Goal: Task Accomplishment & Management: Manage account settings

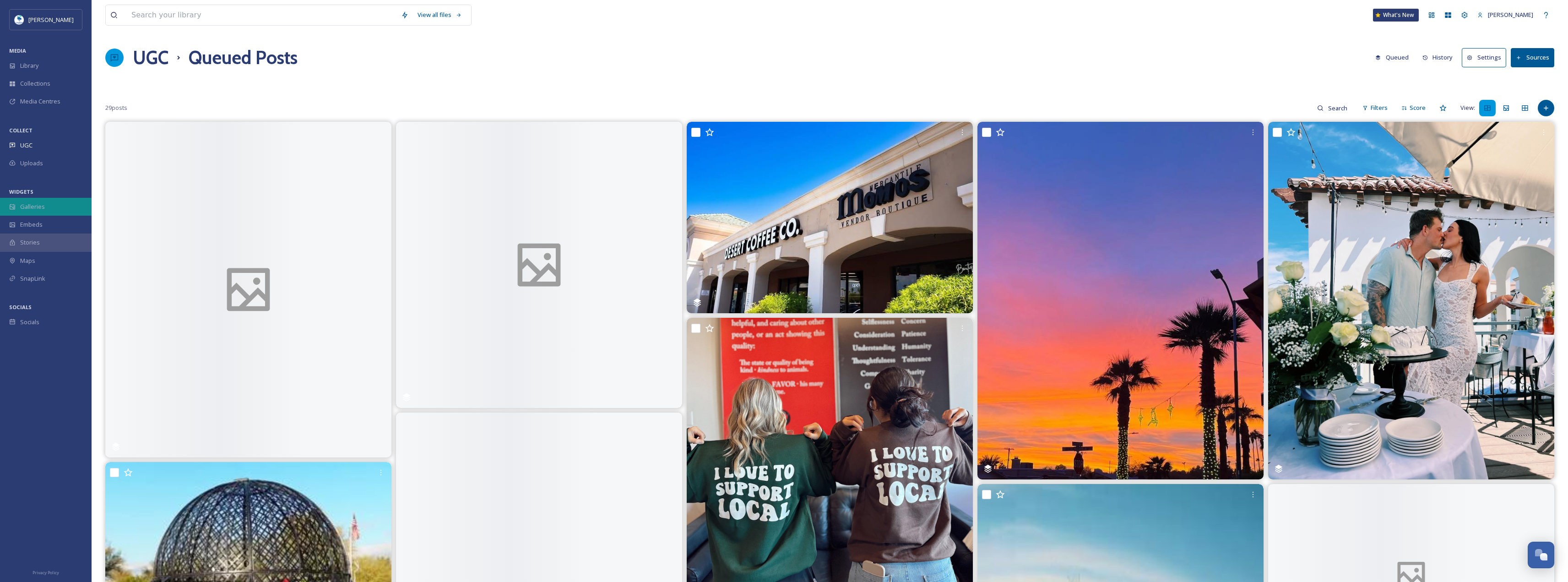
click at [50, 207] on div "Galleries" at bounding box center [46, 206] width 92 height 18
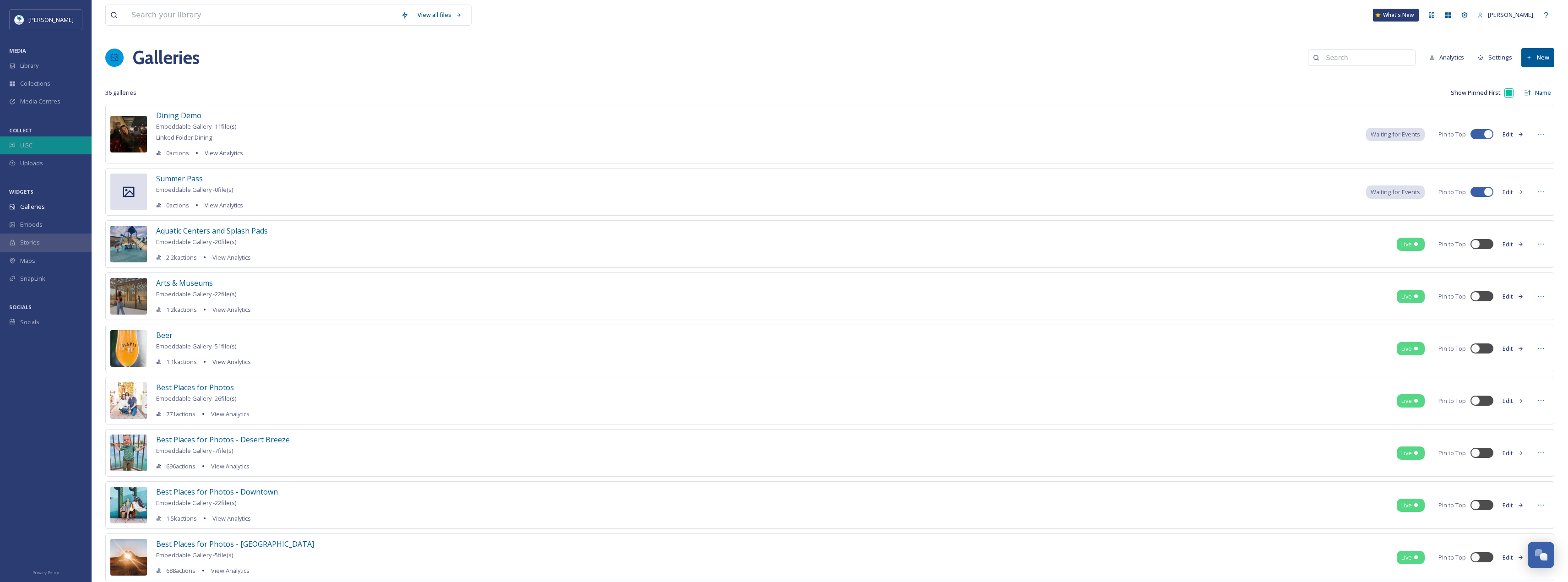
click at [51, 147] on div "UGC" at bounding box center [46, 145] width 92 height 18
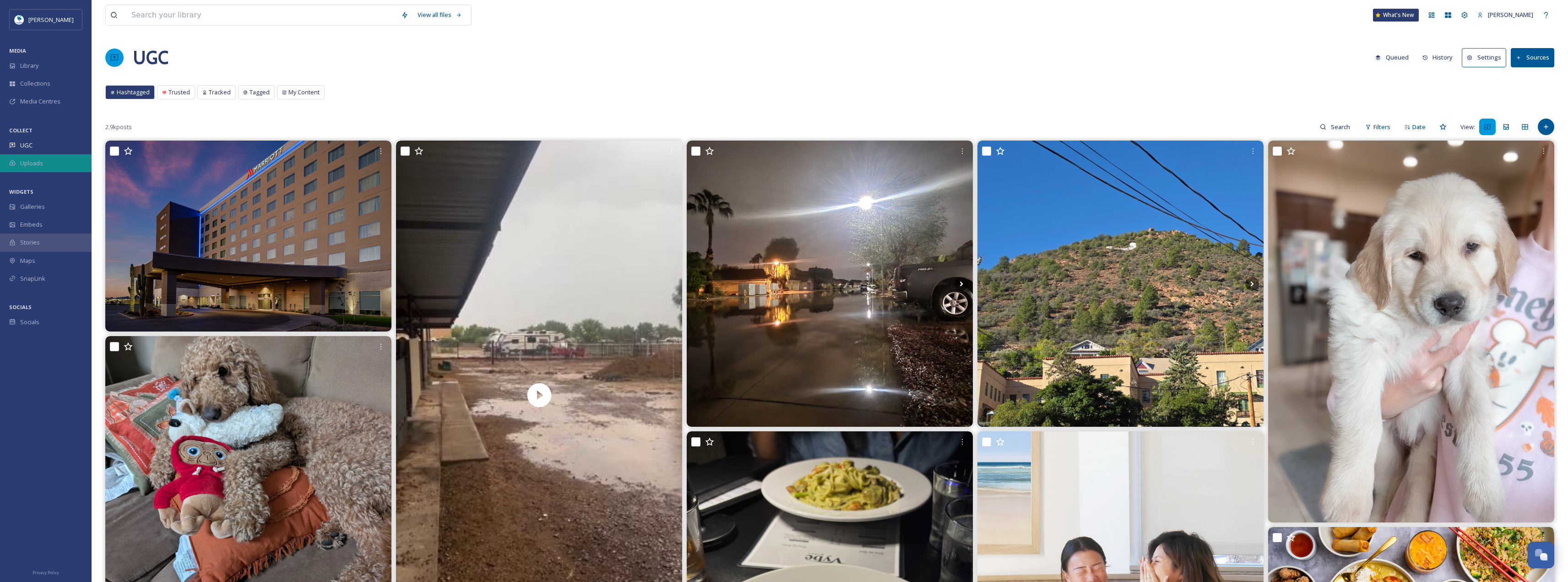
click at [41, 156] on div "Uploads" at bounding box center [46, 163] width 92 height 18
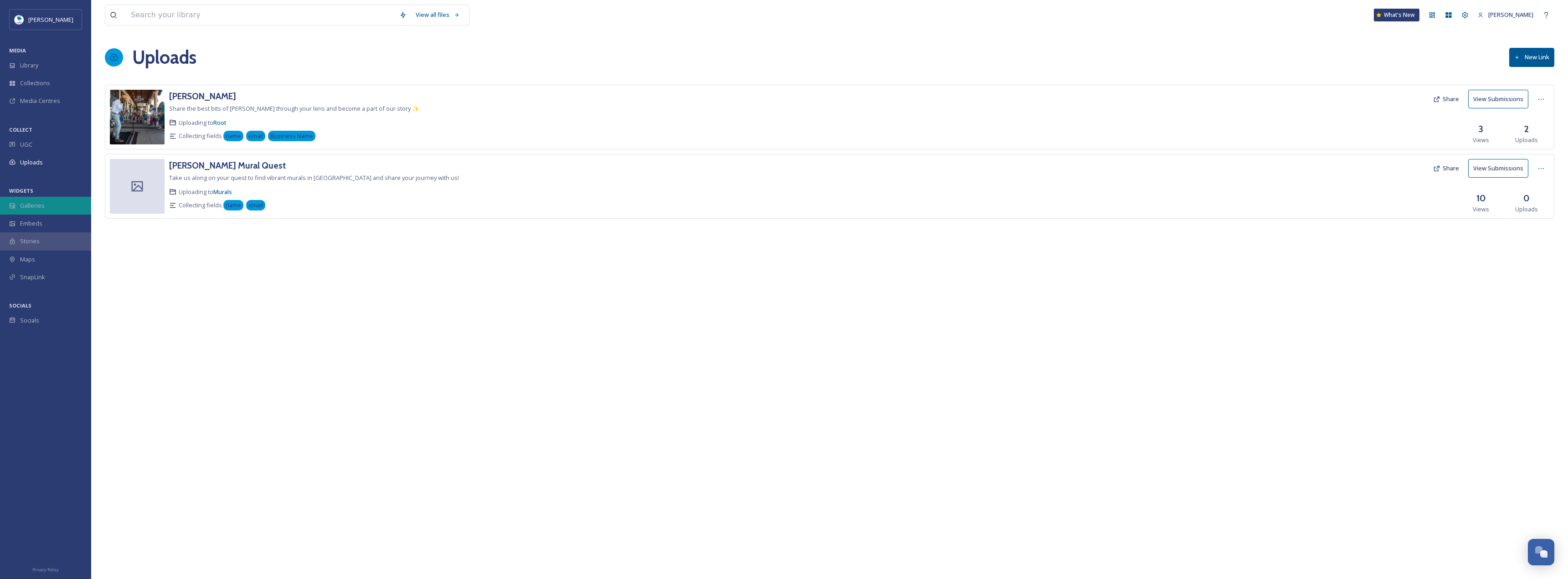
click at [56, 201] on div "Galleries" at bounding box center [46, 205] width 91 height 18
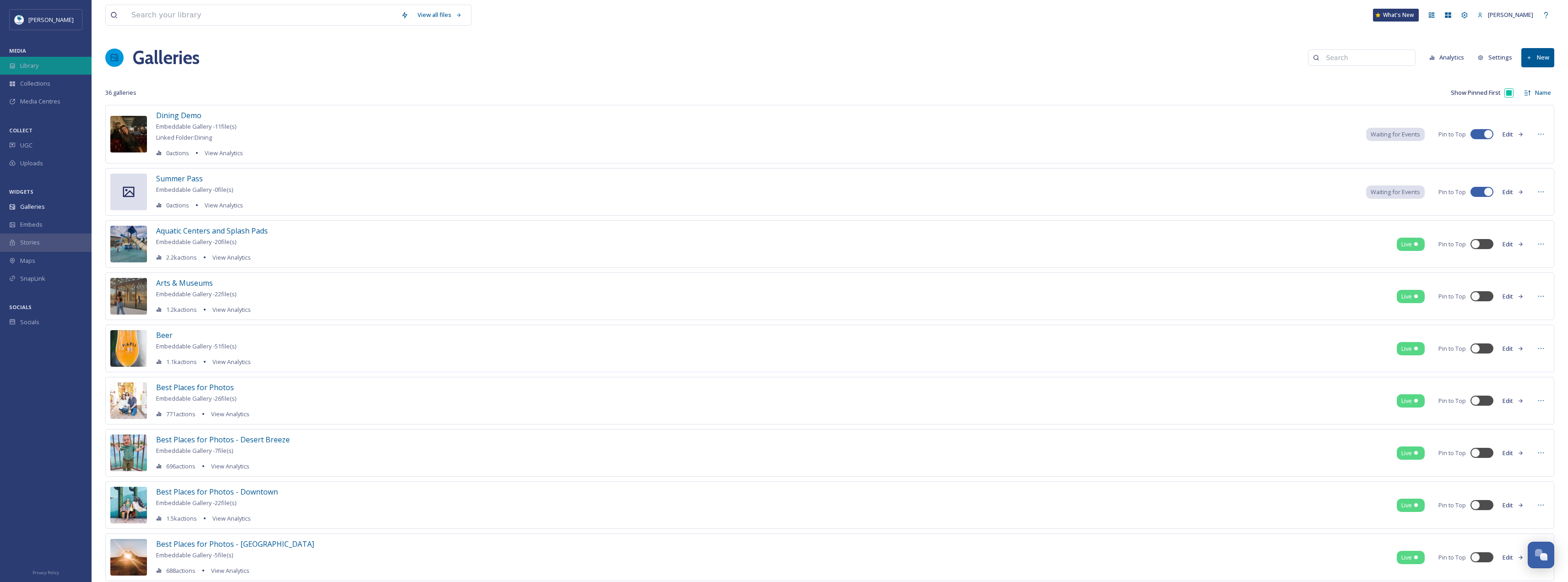
click at [32, 67] on span "Library" at bounding box center [29, 65] width 18 height 9
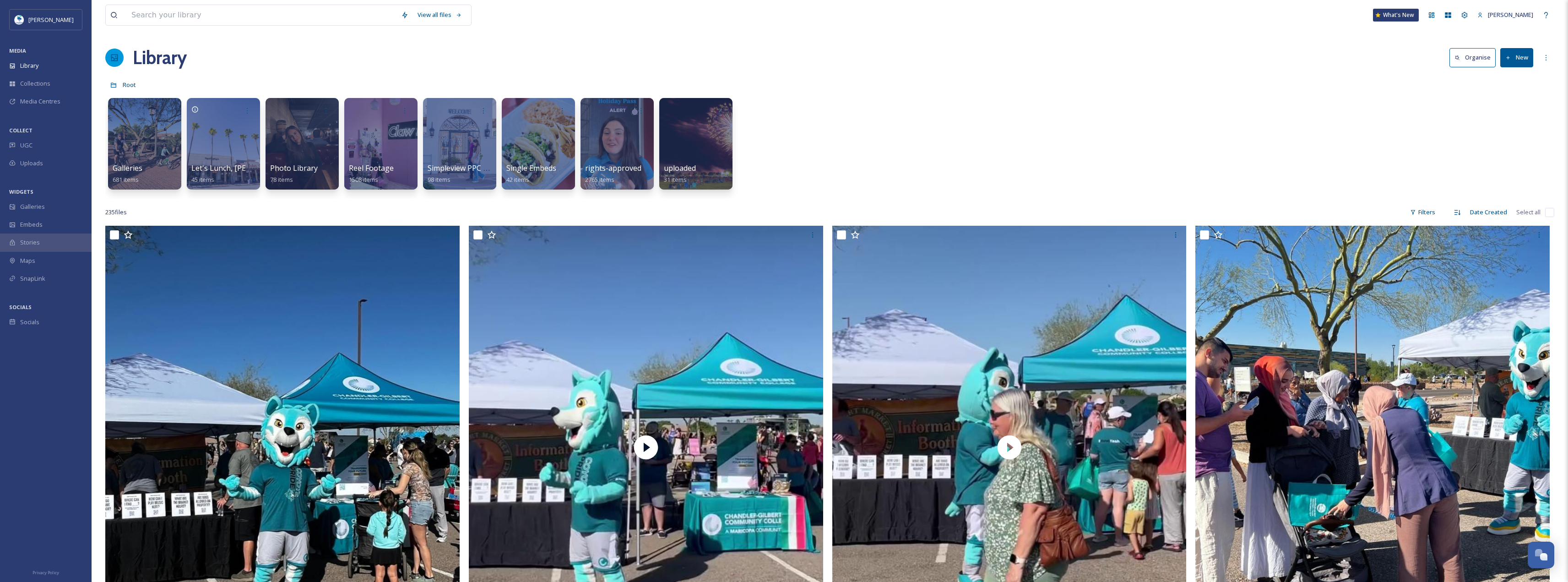
click at [342, 132] on div "Galleries 681 items Highlights of lunch in Downtown [GEOGRAPHIC_DATA]. Let's Lu…" at bounding box center [830, 146] width 1449 height 105
click at [359, 130] on div at bounding box center [381, 144] width 75 height 94
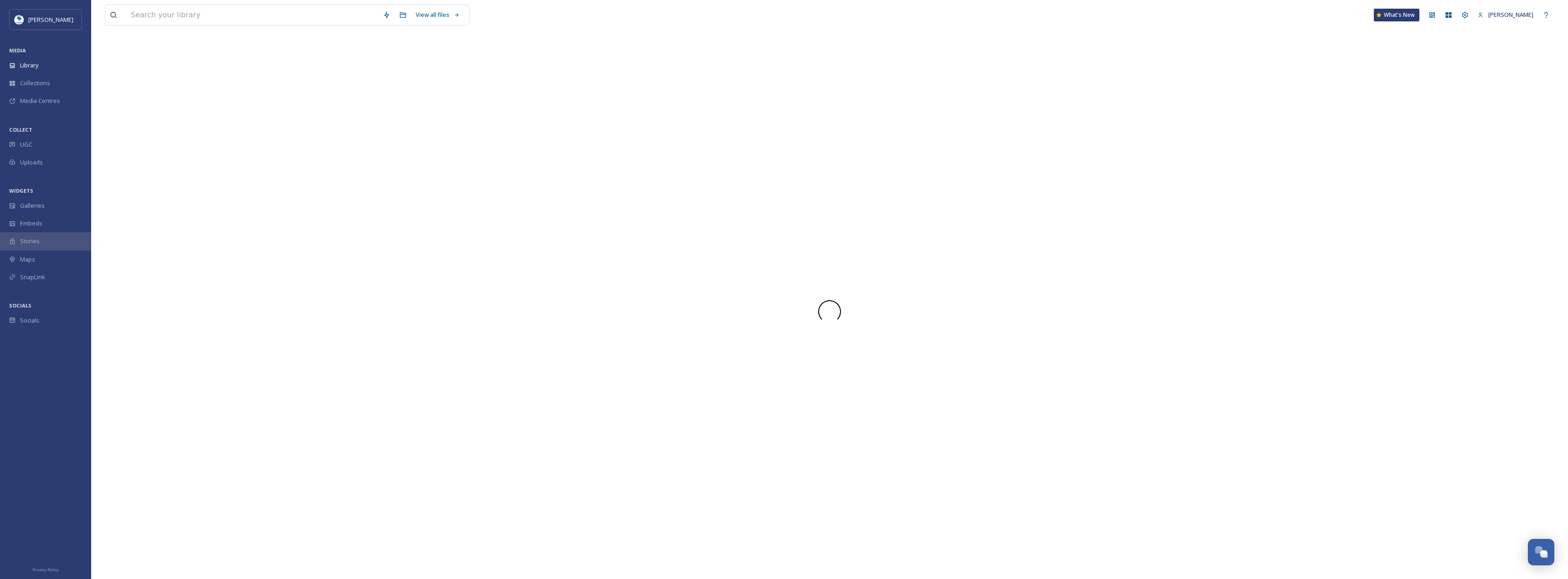
click at [357, 130] on div at bounding box center [829, 311] width 1449 height 535
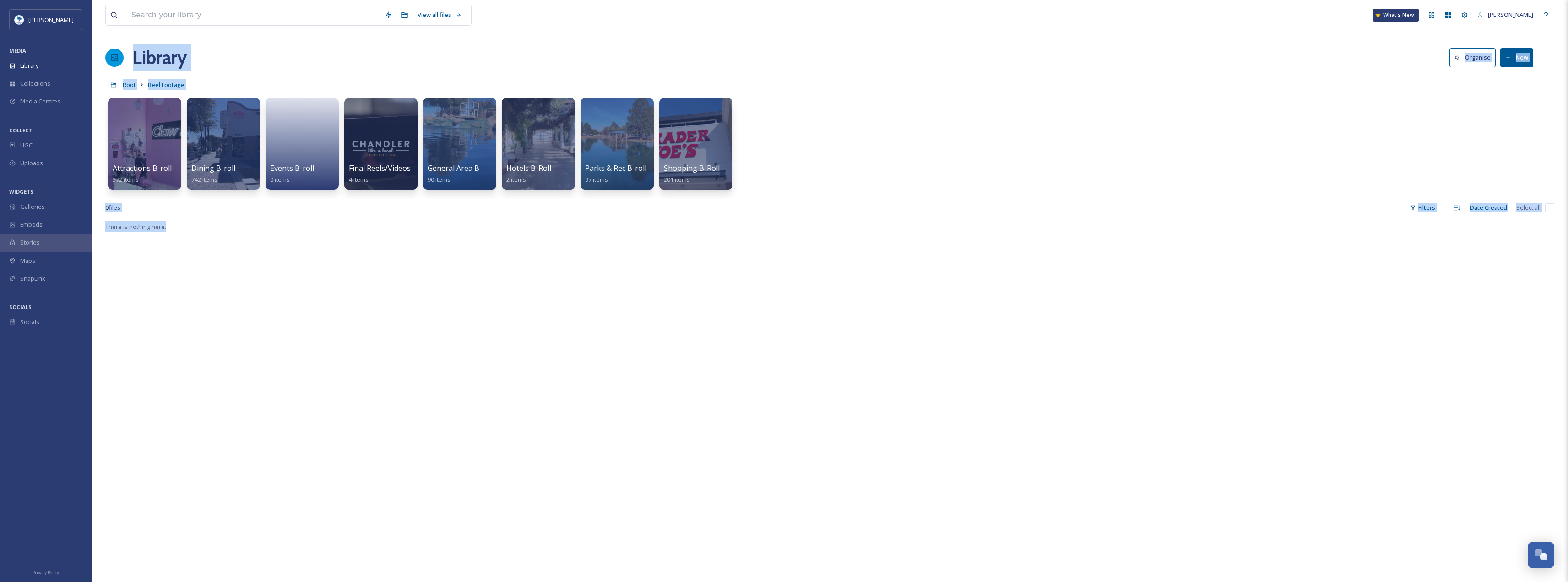
click at [464, 244] on div "There is nothing here." at bounding box center [830, 512] width 1449 height 582
click at [206, 135] on div at bounding box center [223, 144] width 75 height 94
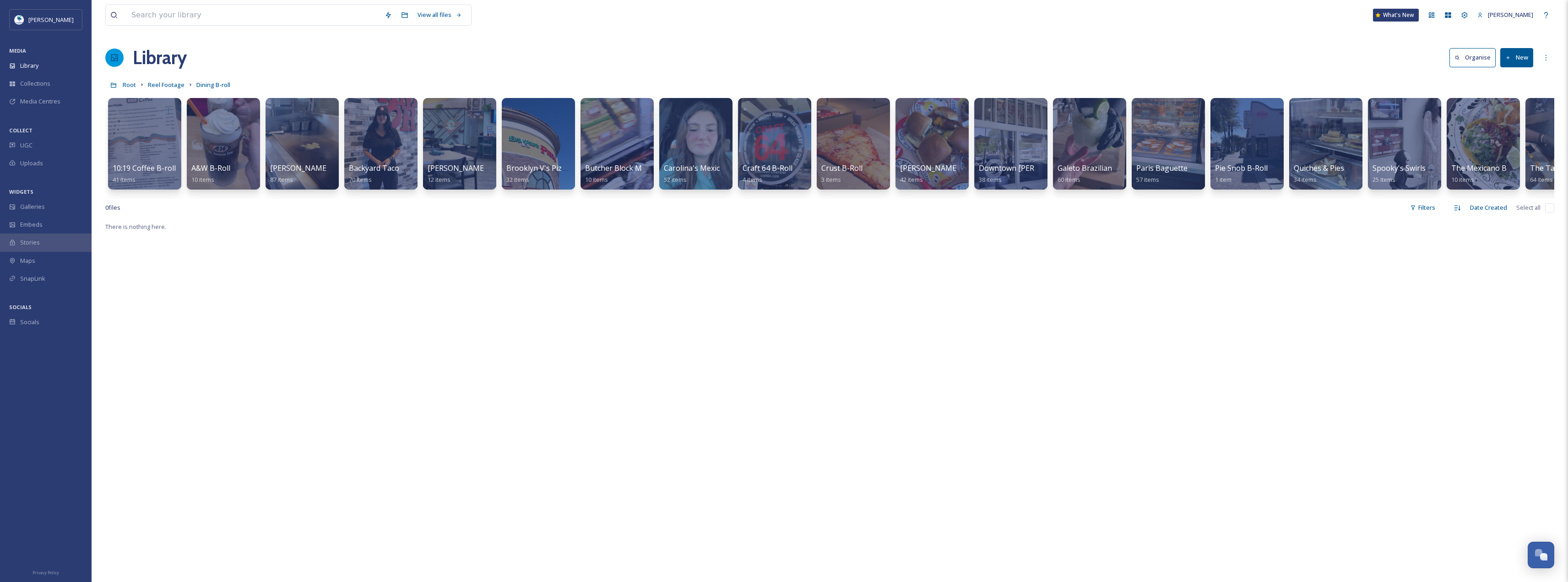
drag, startPoint x: 264, startPoint y: 197, endPoint x: 296, endPoint y: 202, distance: 32.4
click at [296, 199] on div "10:19 Coffee B-roll 41 items A&W B-Roll 10 items [PERSON_NAME]'s Mexican Food B…" at bounding box center [830, 146] width 1449 height 105
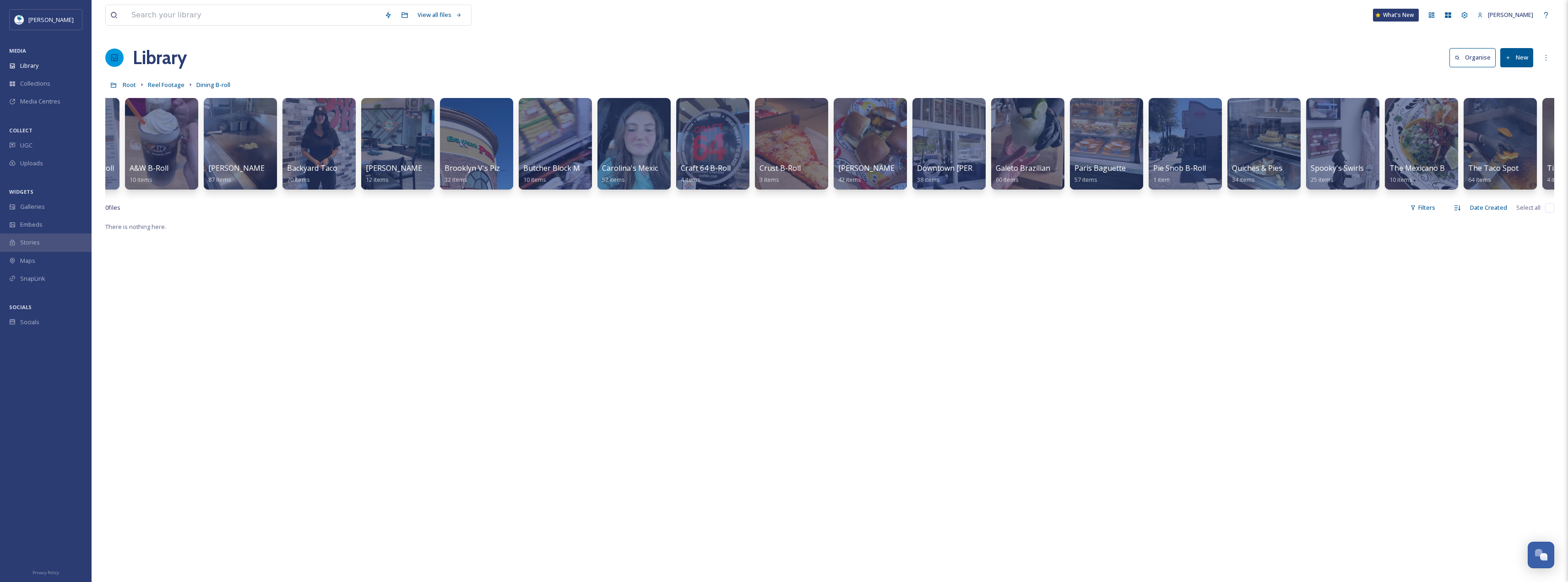
scroll to position [0, 205]
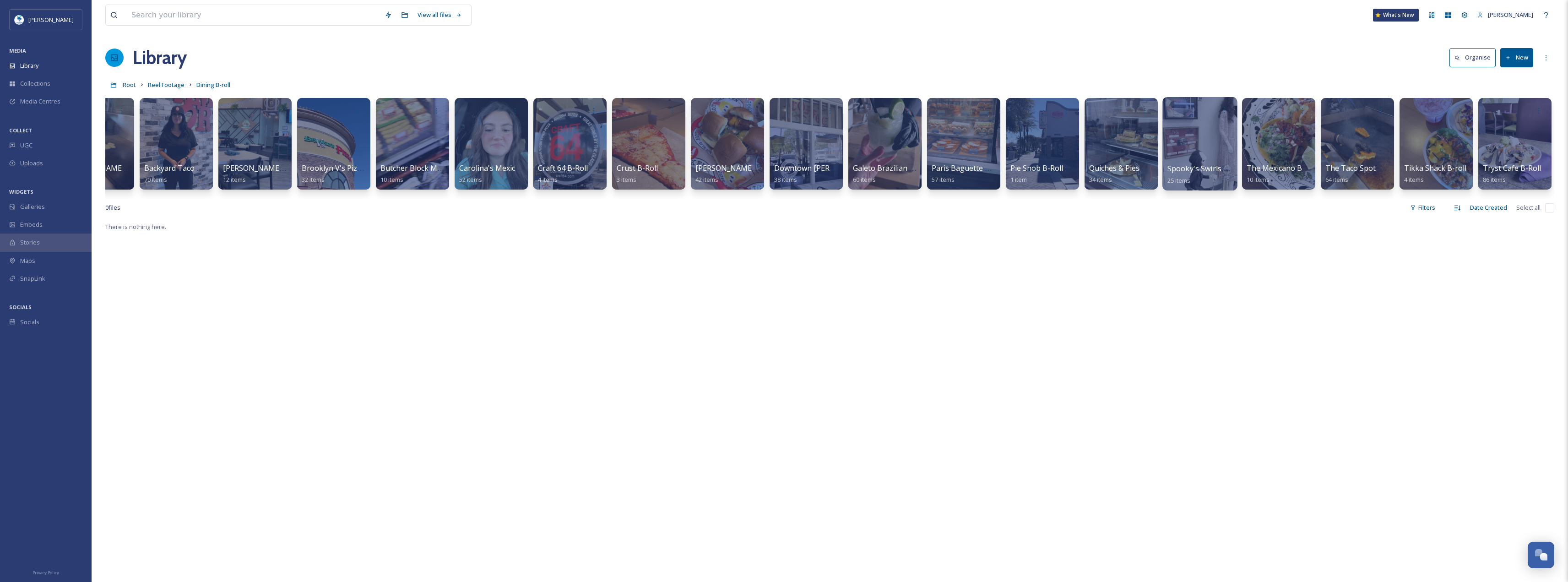
click at [1218, 123] on div at bounding box center [1199, 144] width 75 height 94
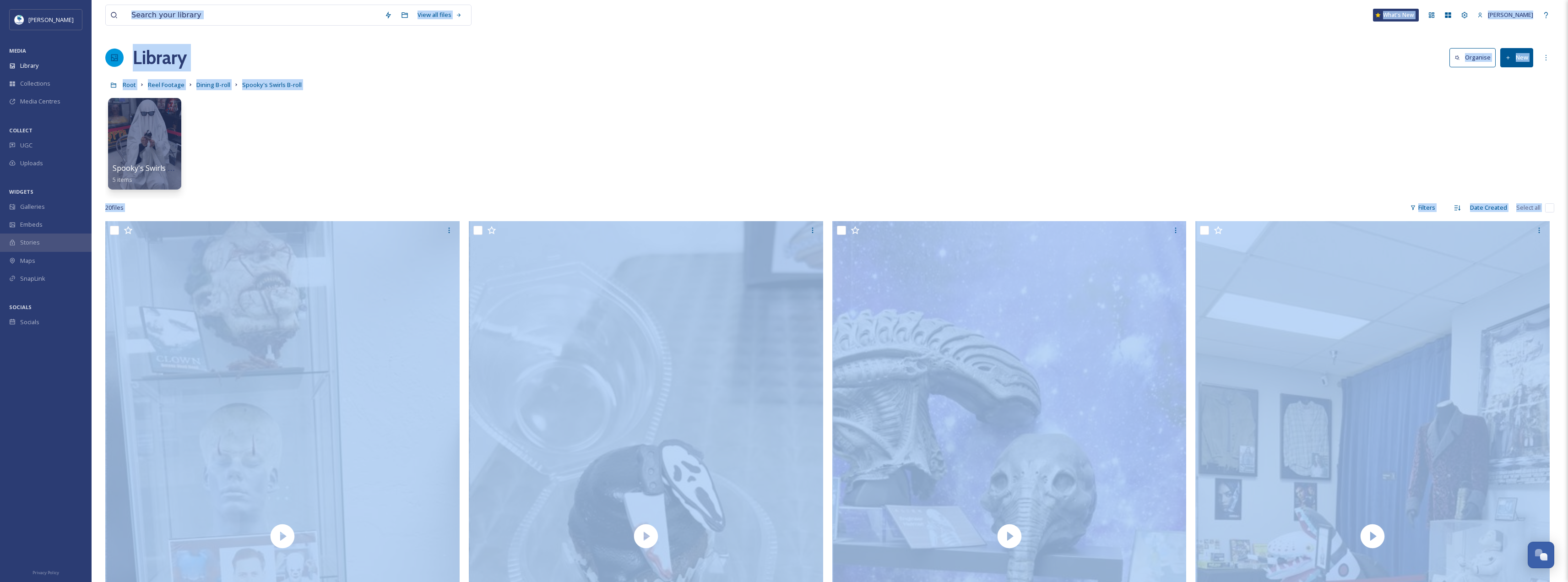
click at [504, 130] on div "Spooky's Swirls Ghost Sheet Trend 5 items" at bounding box center [830, 146] width 1449 height 105
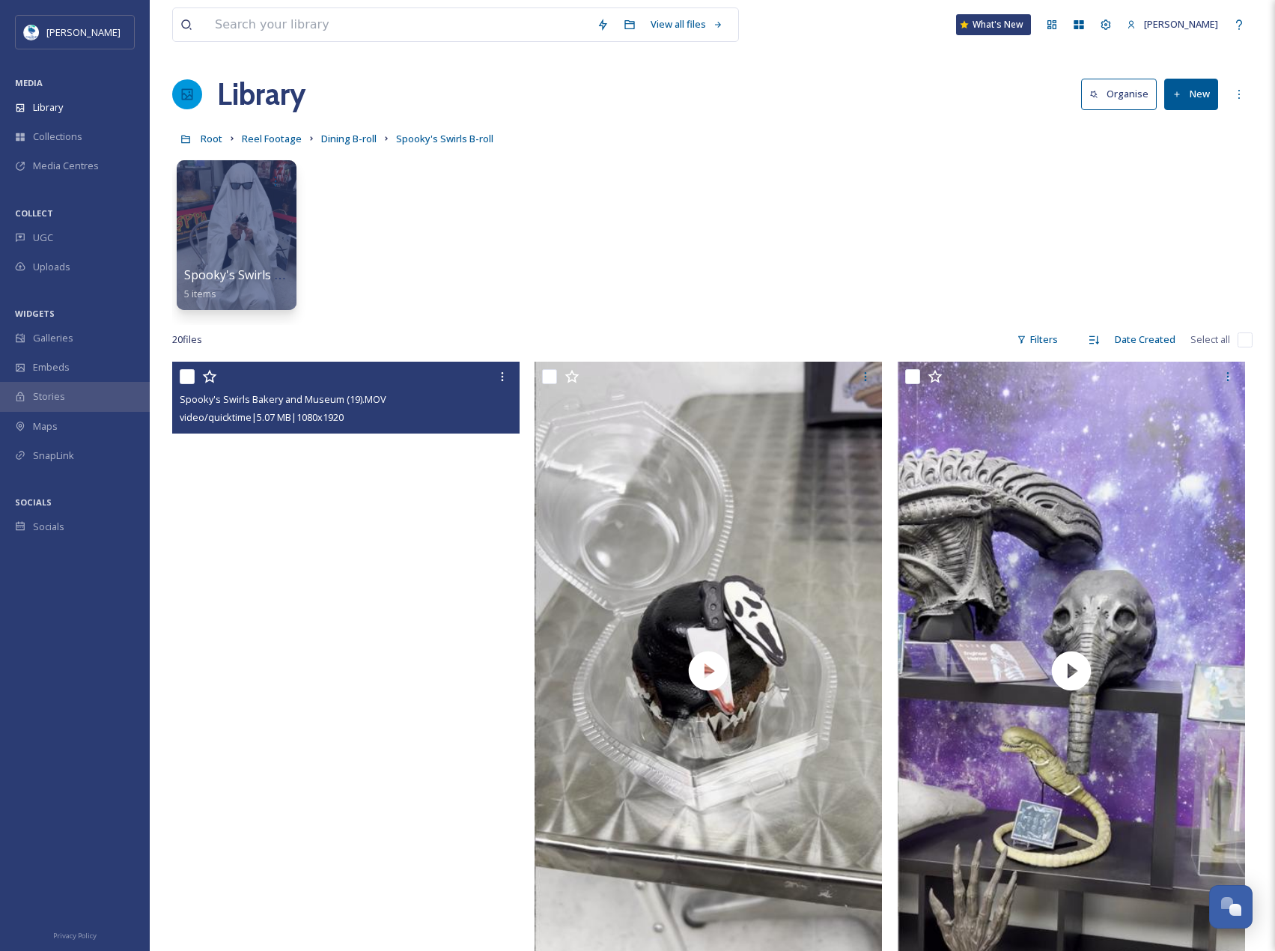
drag, startPoint x: 358, startPoint y: 536, endPoint x: -228, endPoint y: 586, distance: 588.5
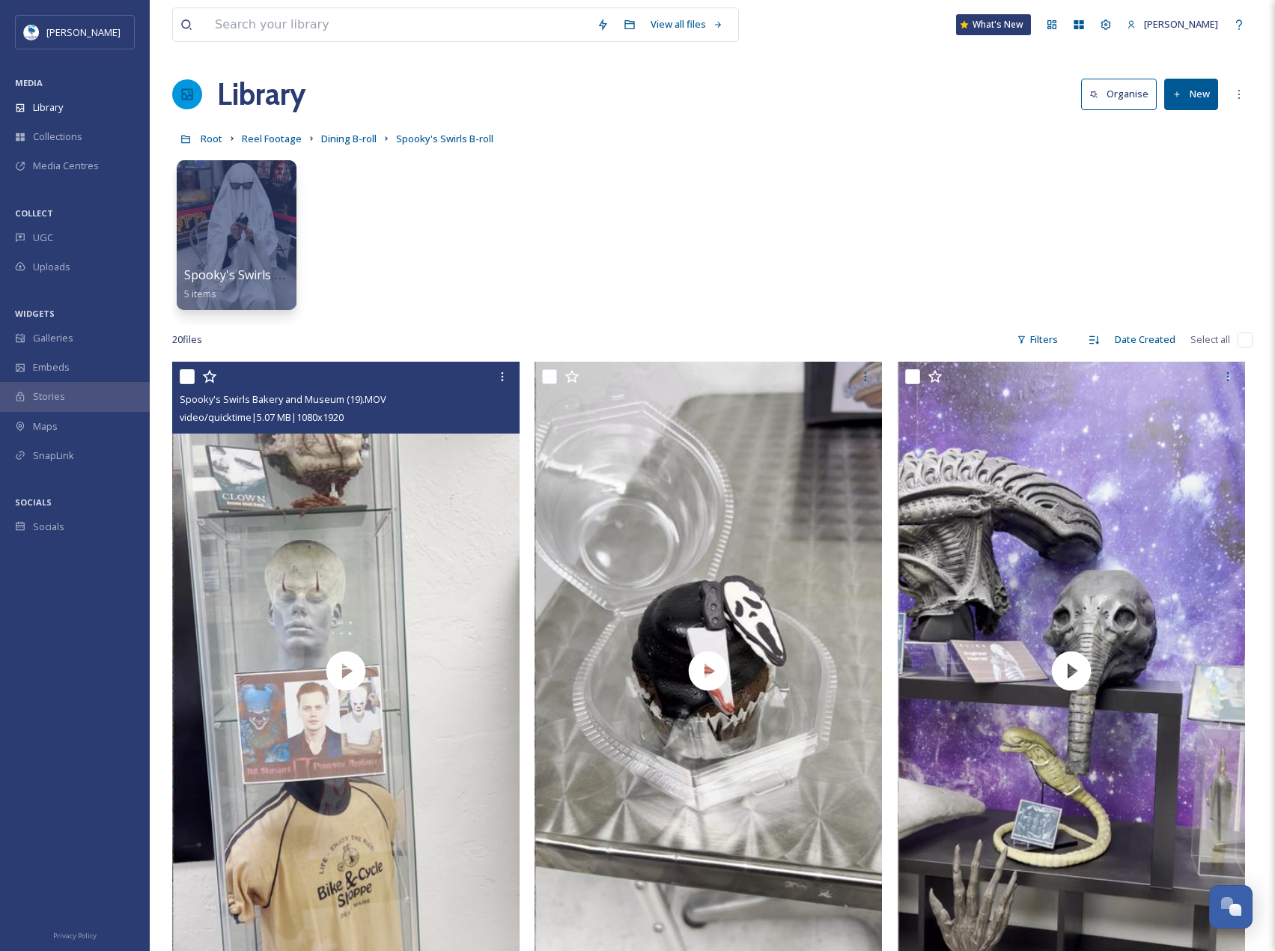
click at [193, 375] on input "checkbox" at bounding box center [187, 376] width 15 height 15
checkbox input "true"
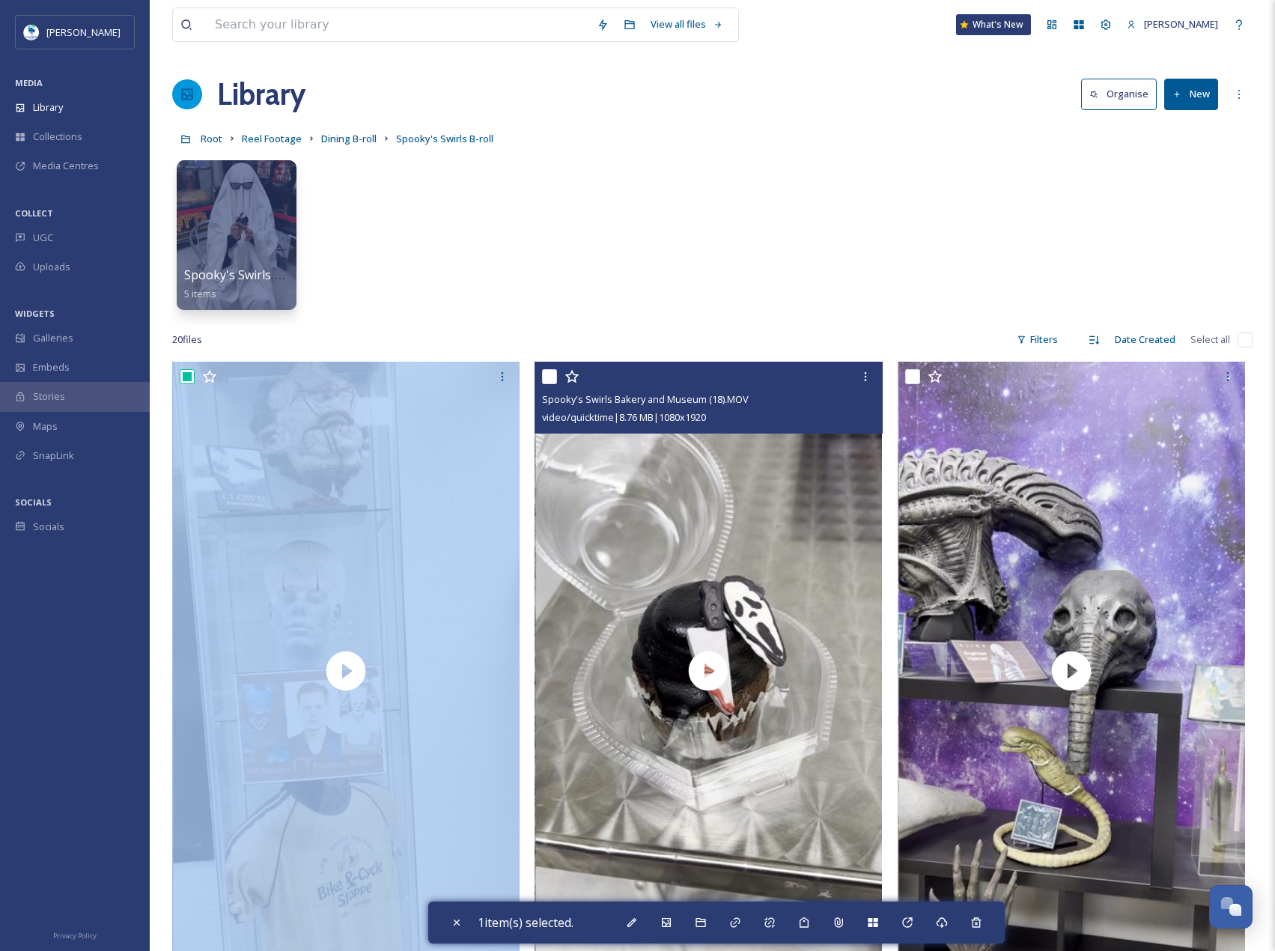
click at [547, 371] on input "checkbox" at bounding box center [549, 376] width 15 height 15
checkbox input "true"
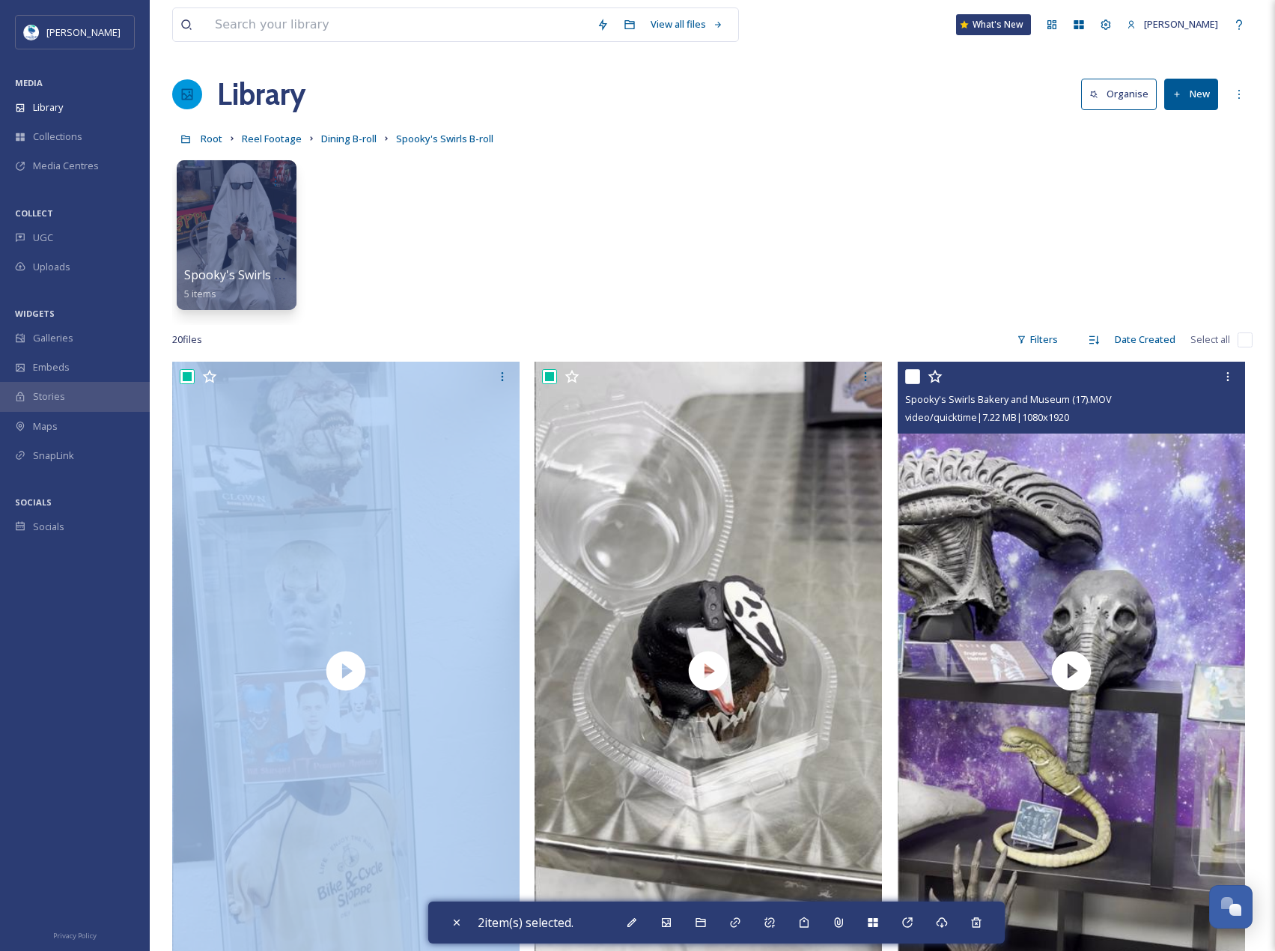
click at [916, 380] on input "checkbox" at bounding box center [912, 376] width 15 height 15
checkbox input "true"
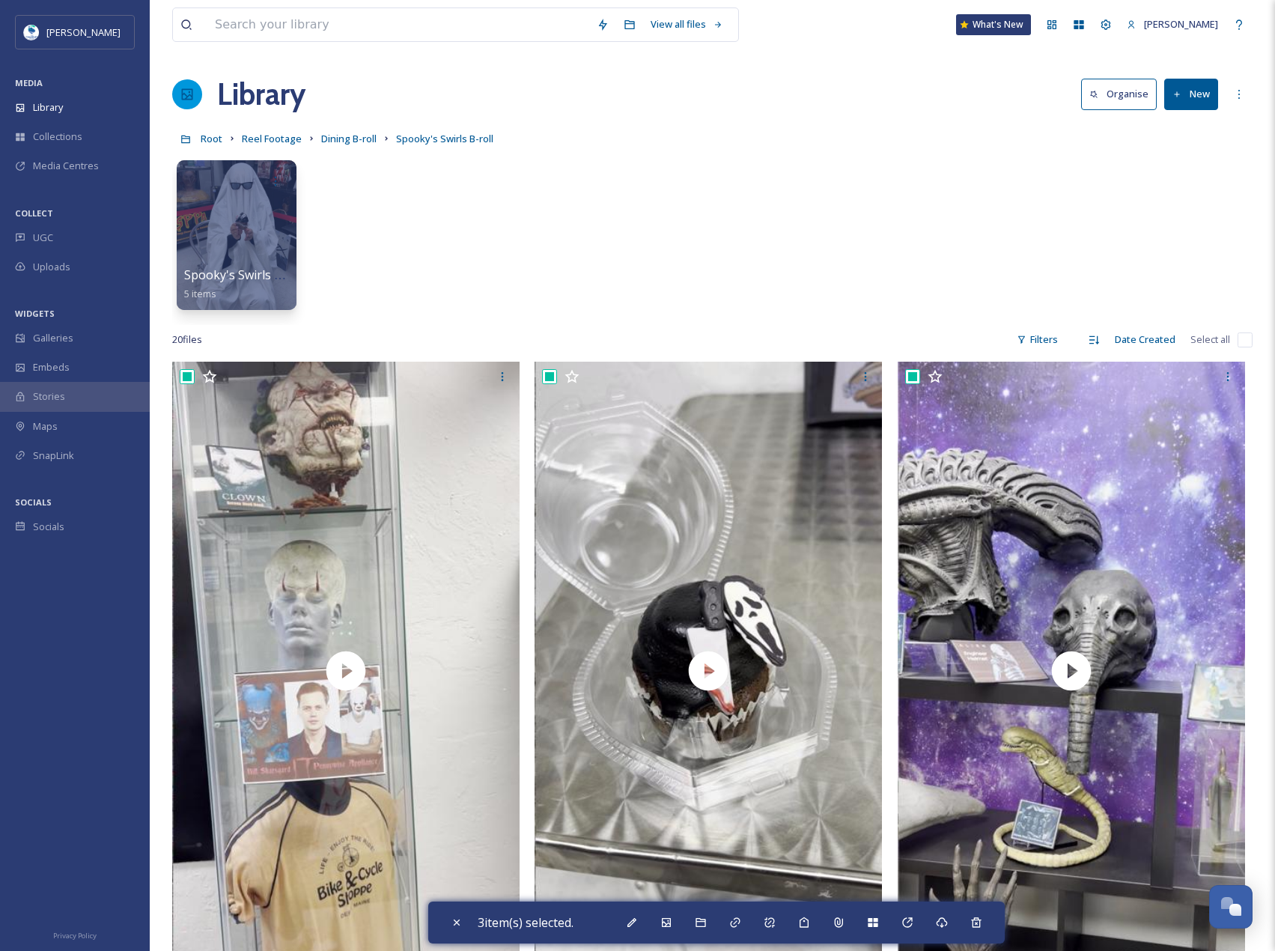
click at [1250, 338] on input "checkbox" at bounding box center [1245, 339] width 15 height 15
checkbox input "true"
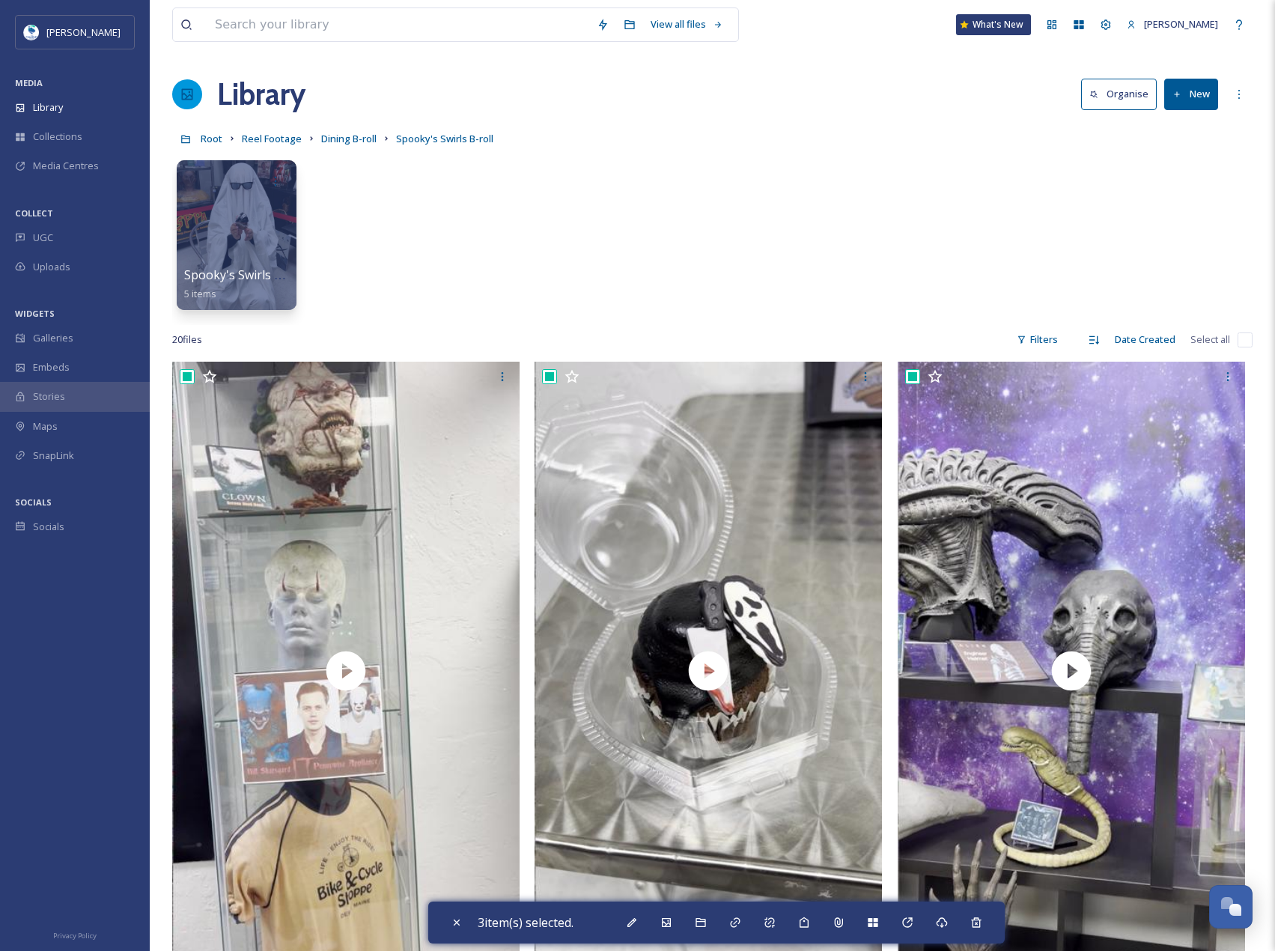
checkbox input "true"
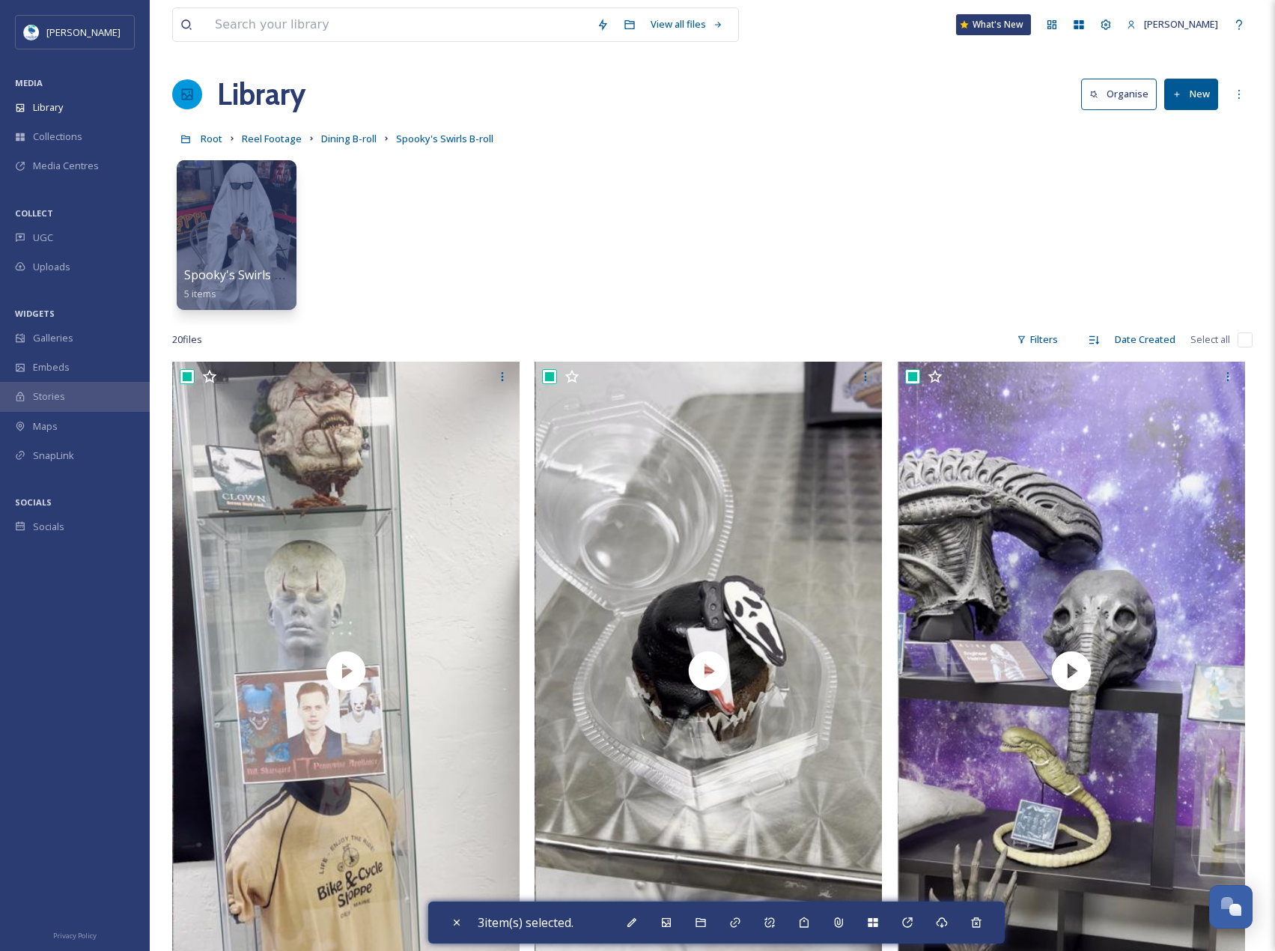
checkbox input "true"
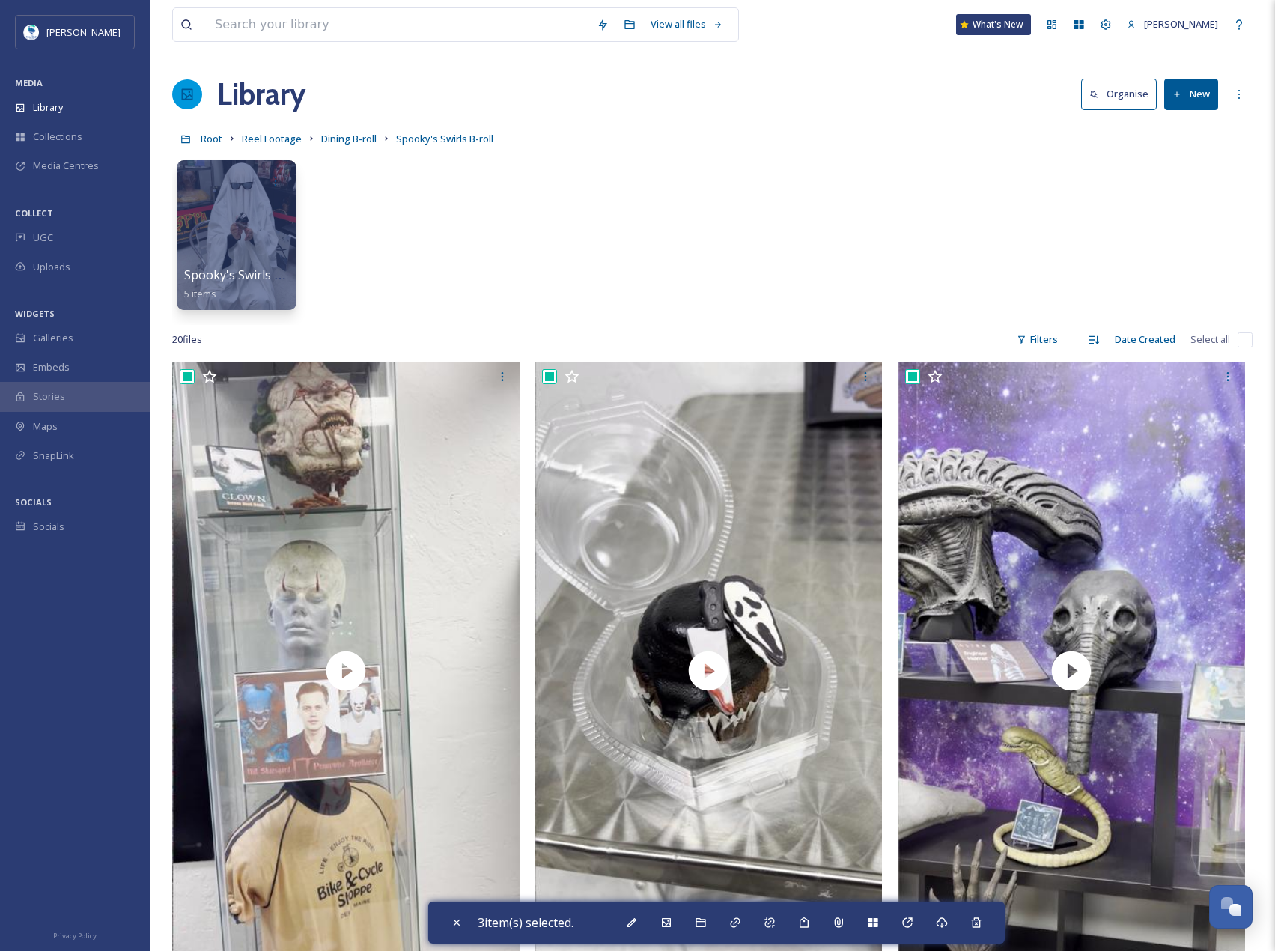
checkbox input "true"
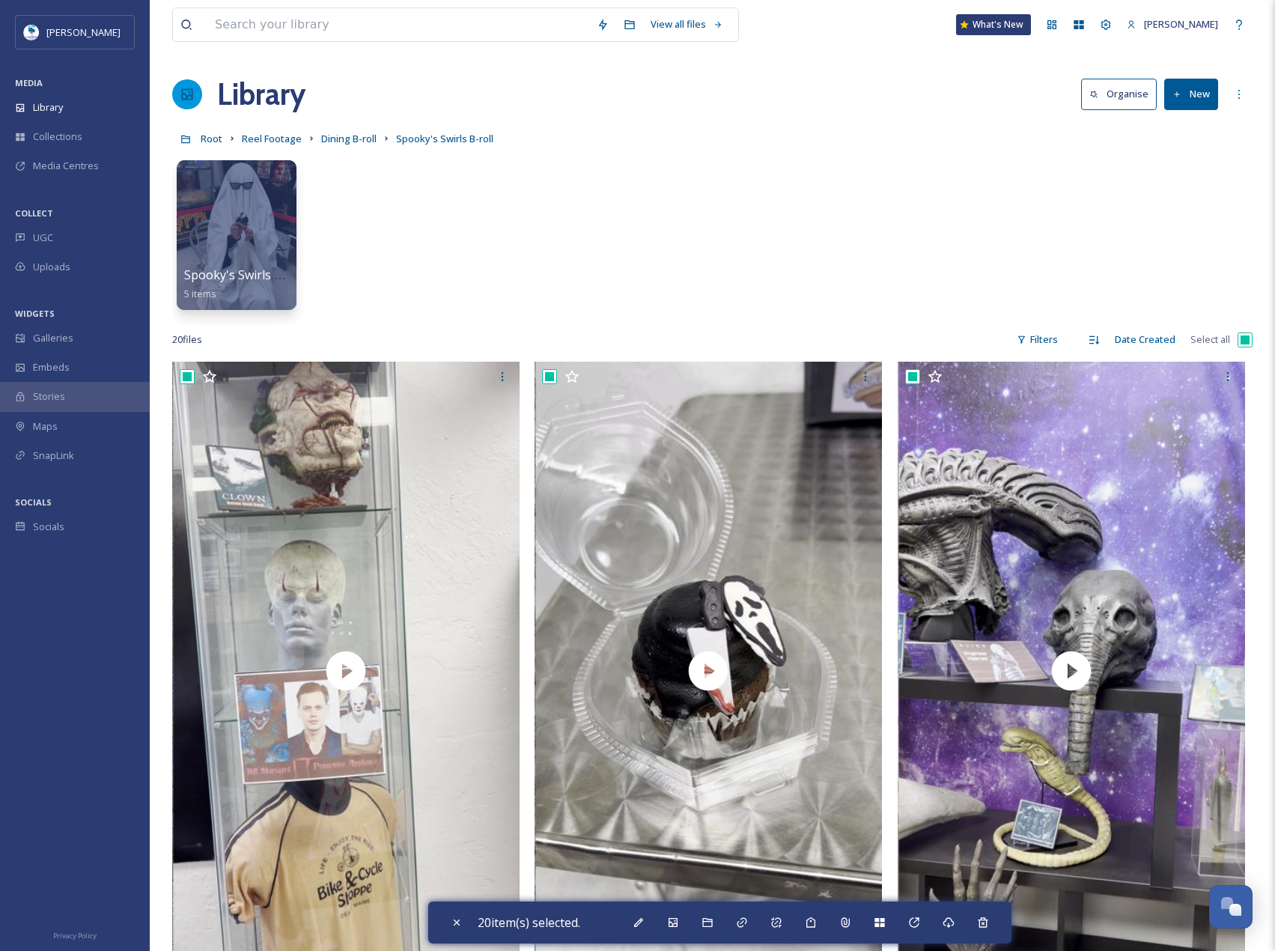
drag, startPoint x: 1240, startPoint y: 1, endPoint x: 798, endPoint y: 87, distance: 450.9
click at [798, 87] on div "Library Organise New" at bounding box center [712, 94] width 1081 height 45
click at [959, 920] on div "Download" at bounding box center [948, 922] width 27 height 27
